Goal: Task Accomplishment & Management: Manage account settings

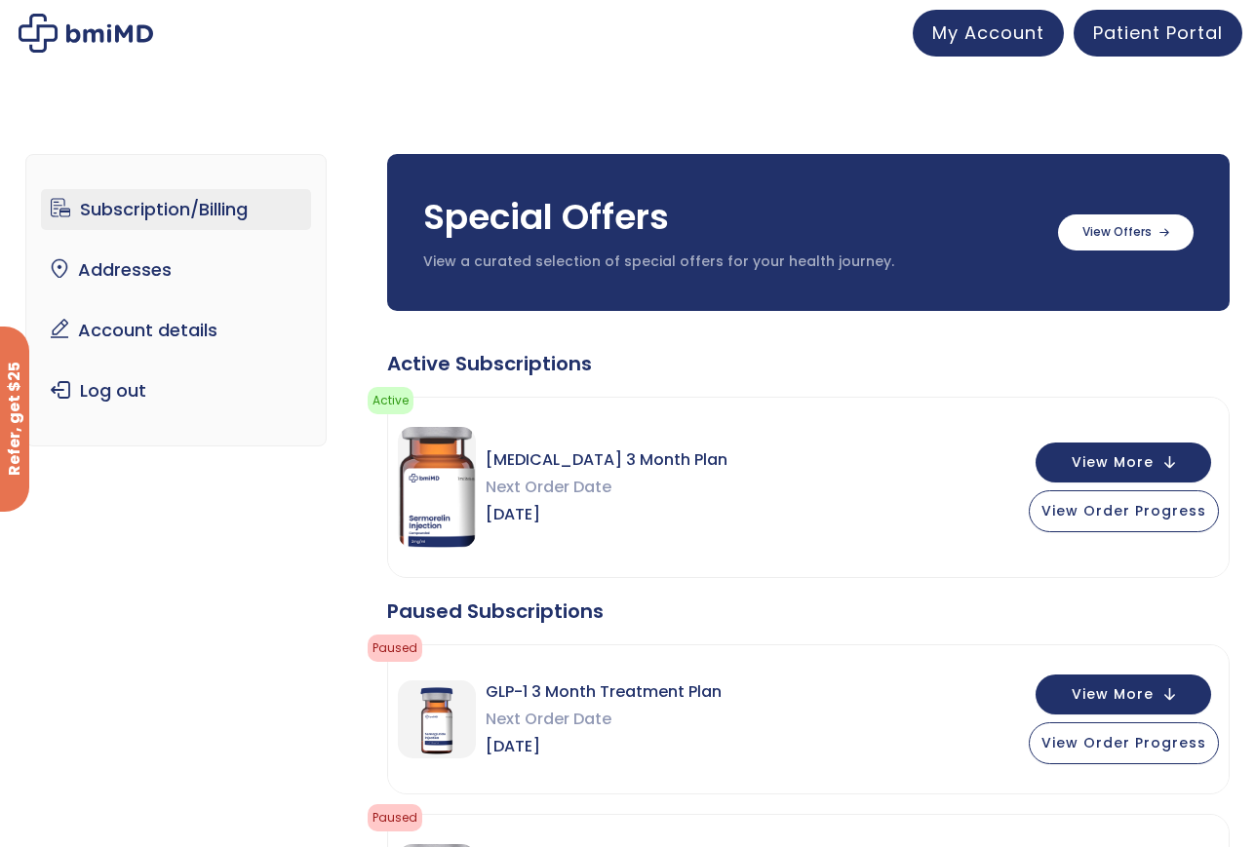
scroll to position [98, 0]
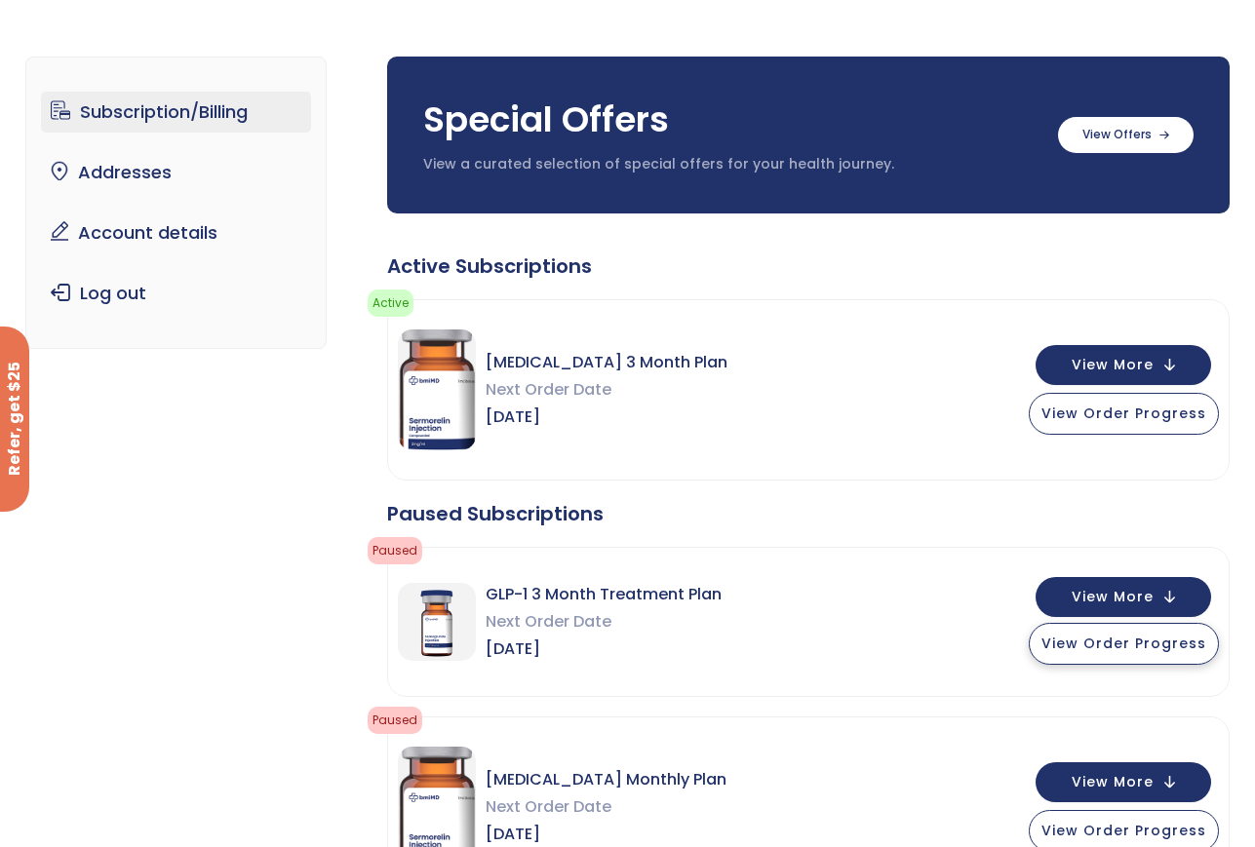
click at [1114, 649] on span "View Order Progress" at bounding box center [1123, 644] width 165 height 20
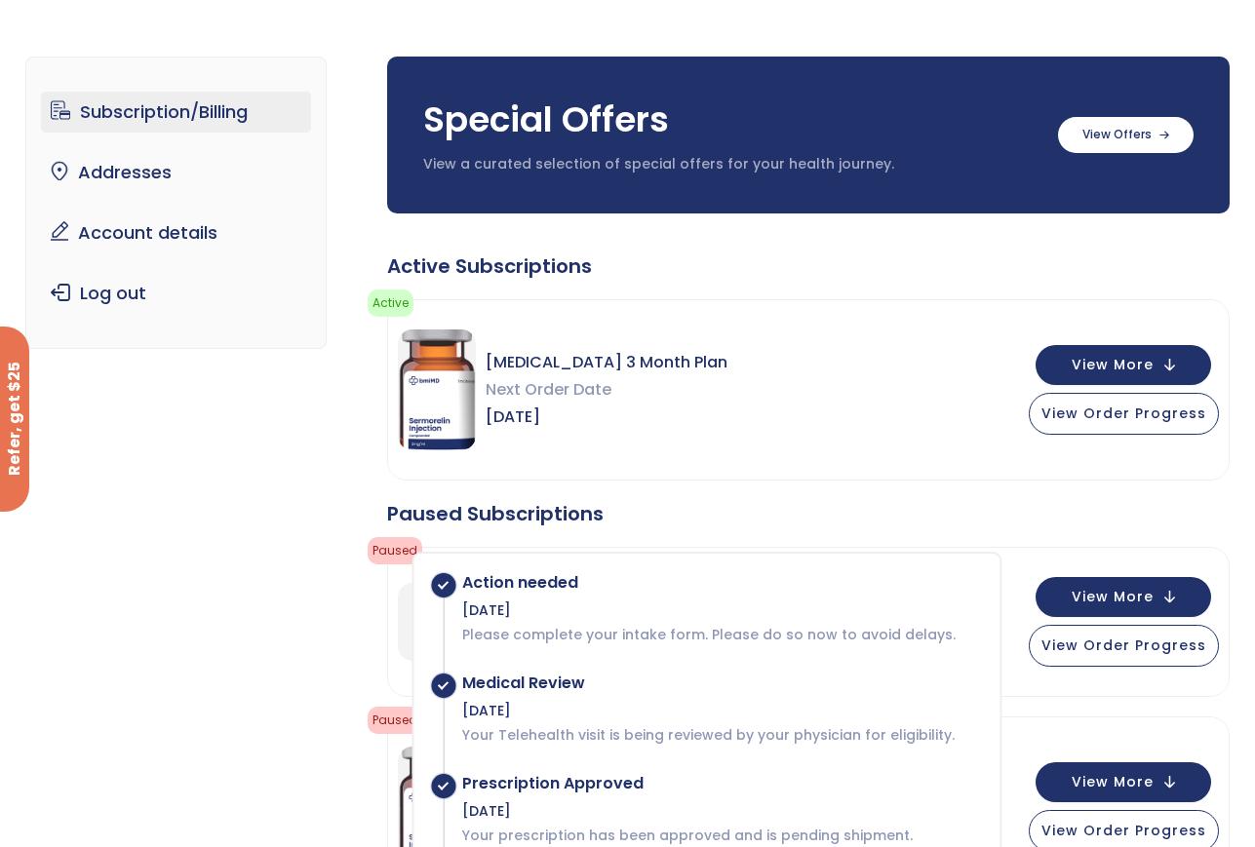
scroll to position [390, 0]
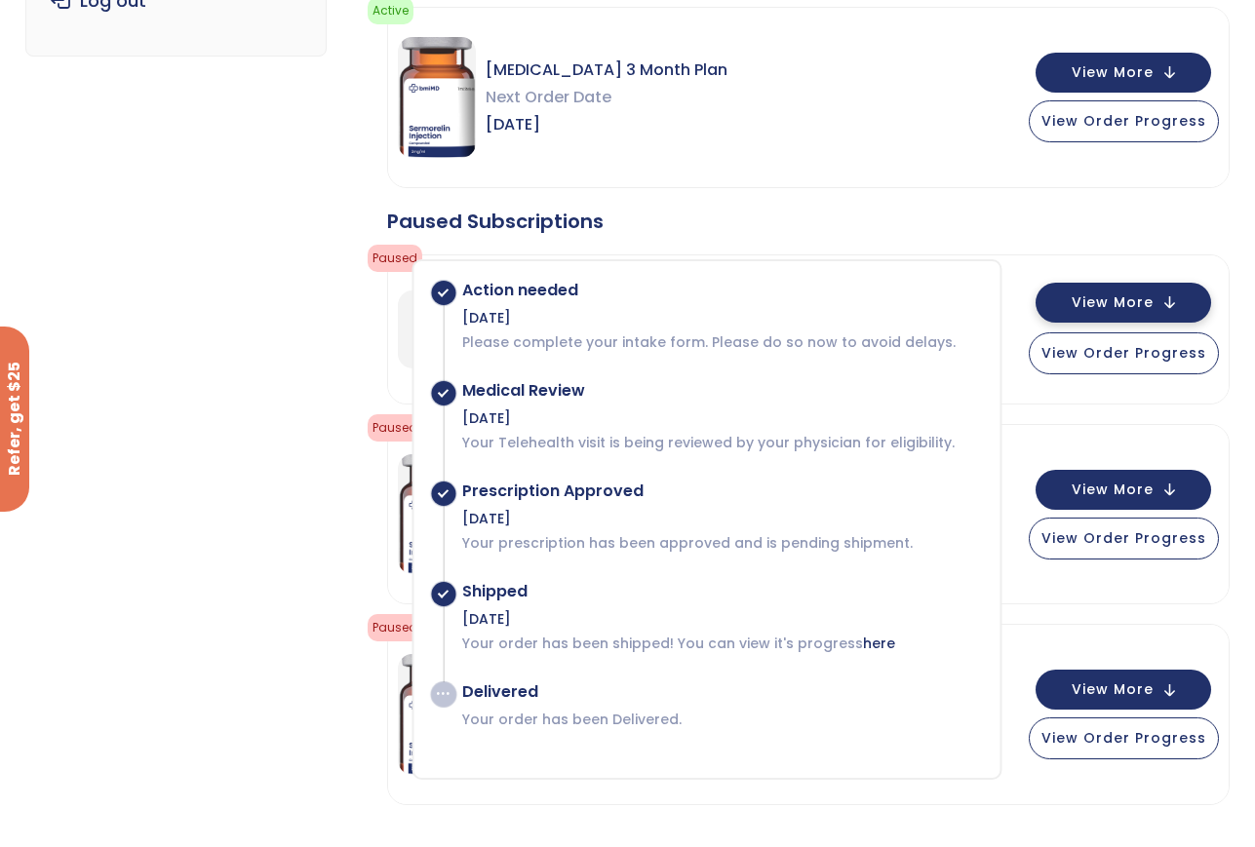
click at [1103, 315] on button "View More" at bounding box center [1124, 303] width 176 height 40
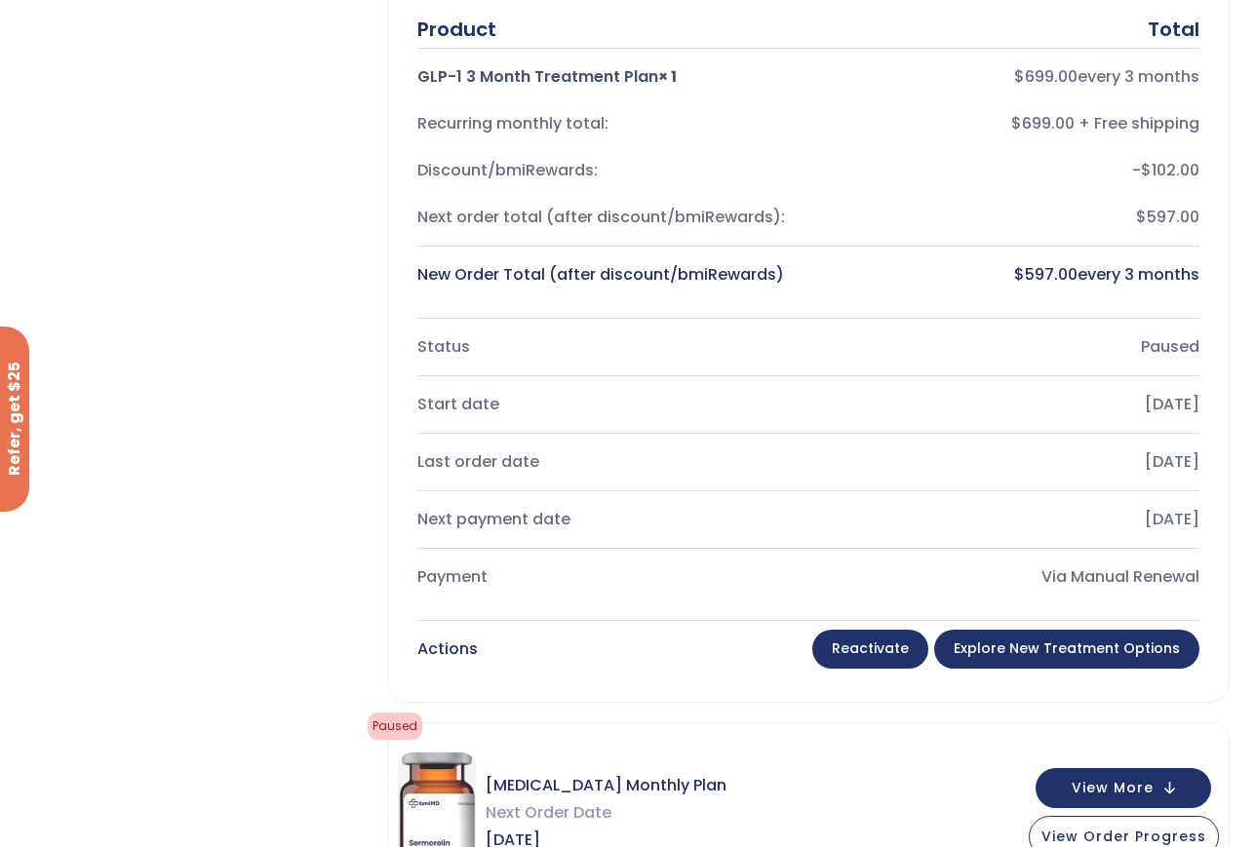
scroll to position [585, 0]
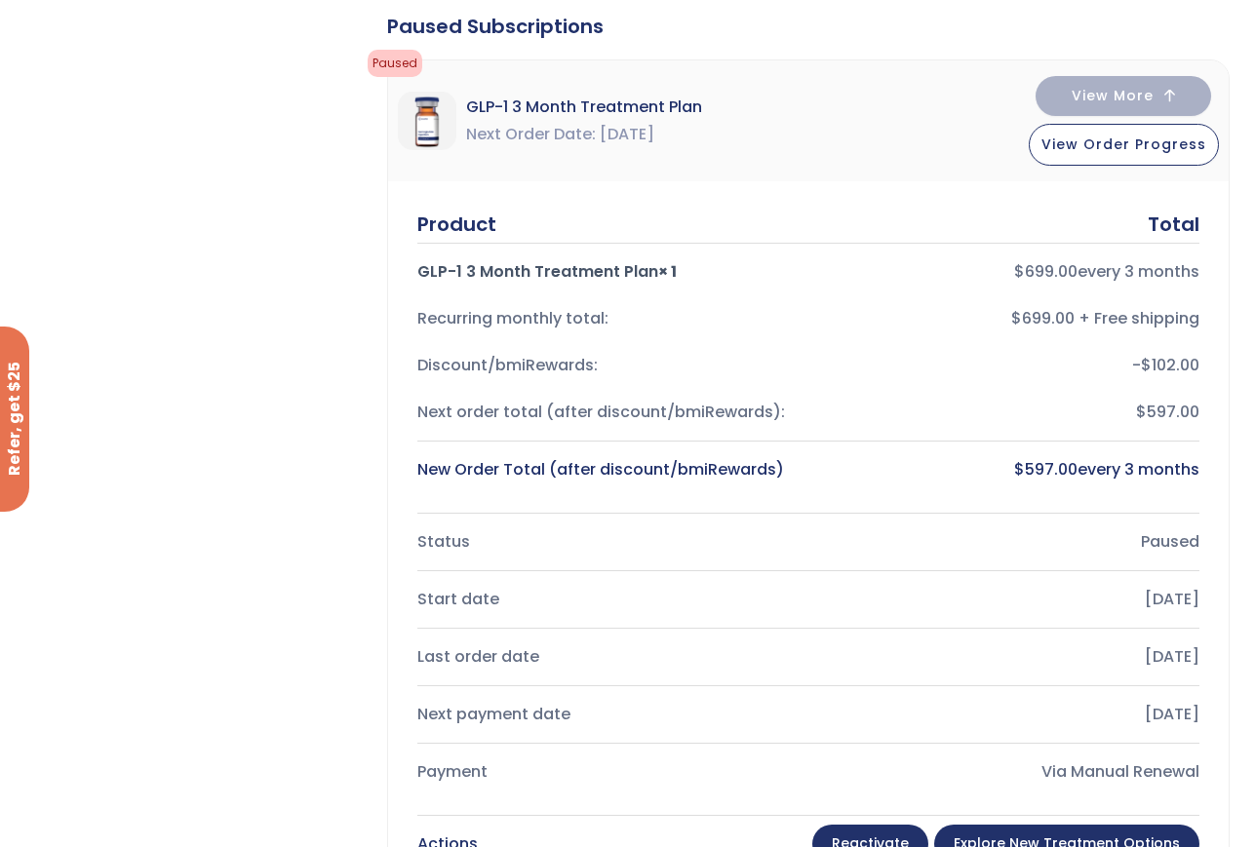
click at [883, 838] on link "Reactivate" at bounding box center [870, 844] width 116 height 39
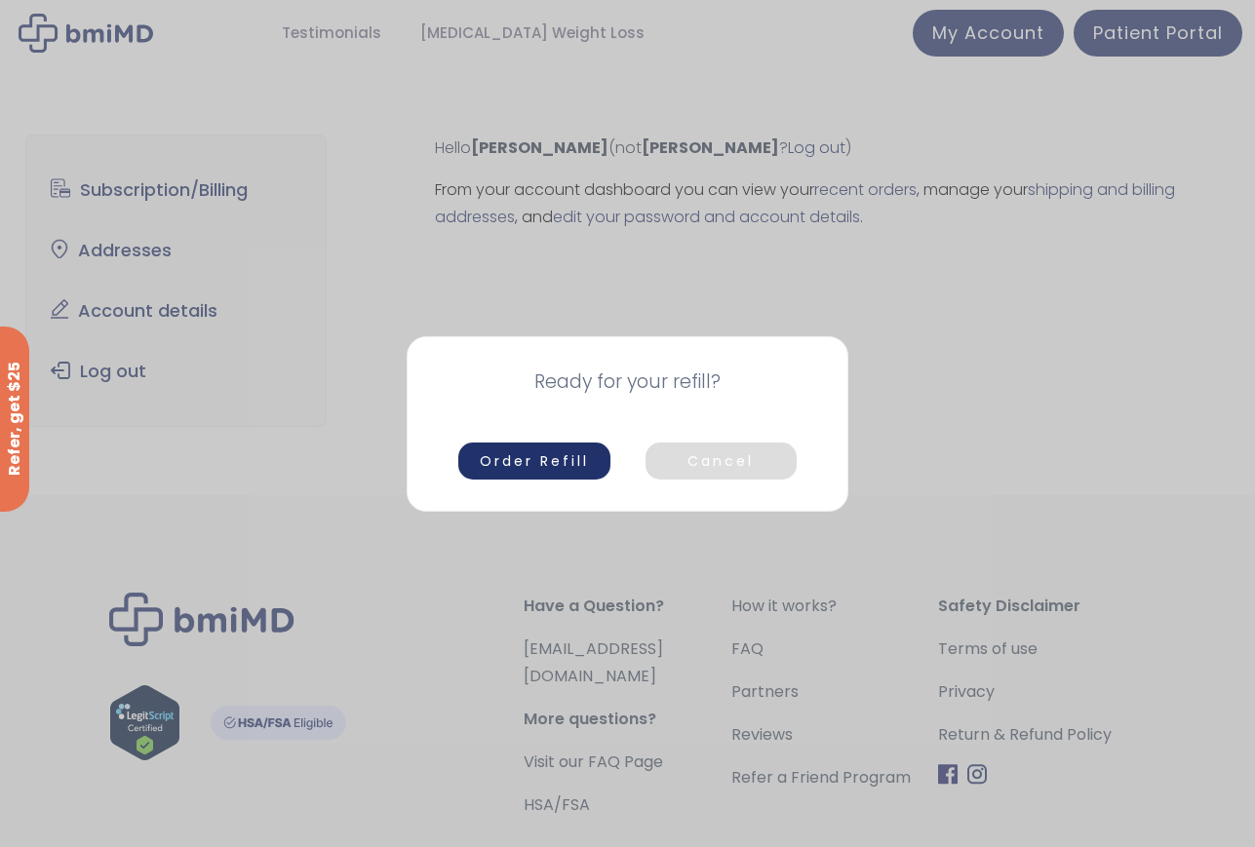
click at [710, 456] on button "Cancel" at bounding box center [722, 461] width 152 height 37
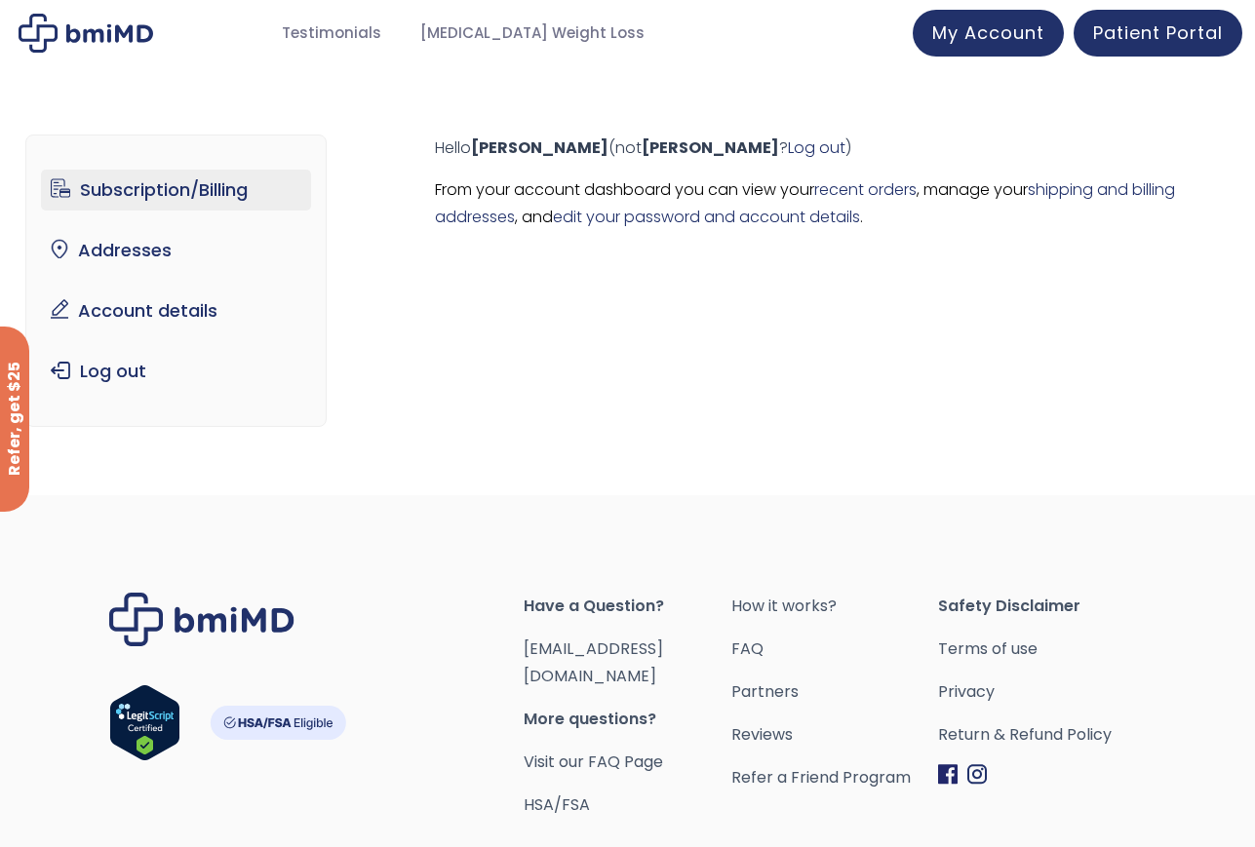
click at [174, 183] on link "Subscription/Billing" at bounding box center [176, 190] width 270 height 41
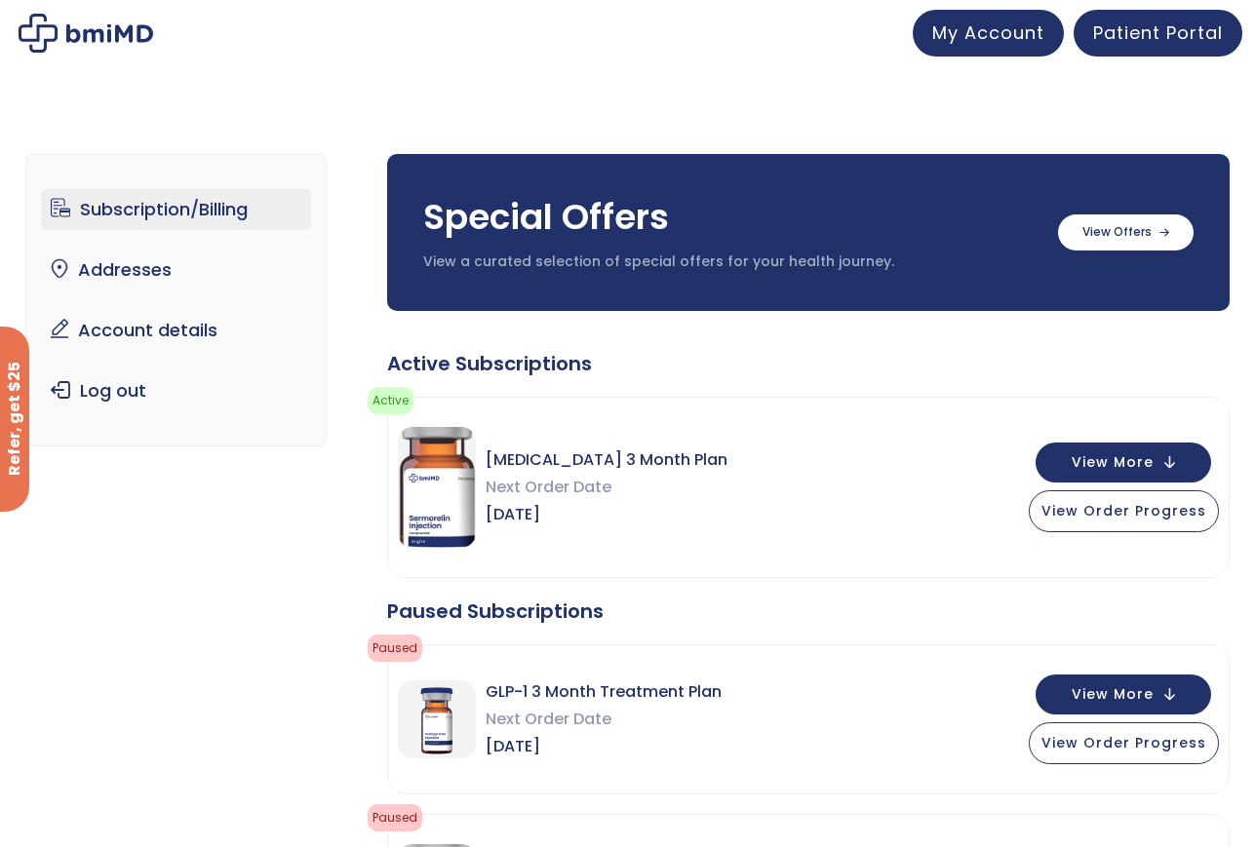
scroll to position [195, 0]
